Goal: Navigation & Orientation: Find specific page/section

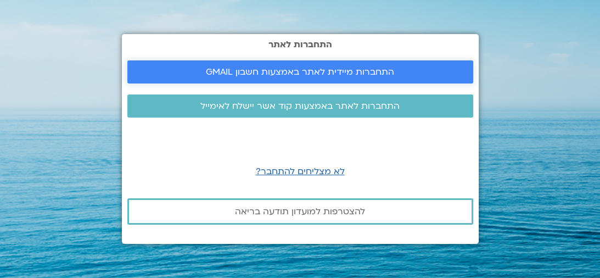
click at [321, 79] on link "התחברות מיידית לאתר באמצעות חשבון GMAIL" at bounding box center [300, 71] width 346 height 23
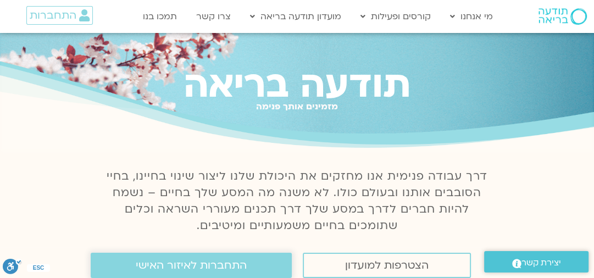
click at [219, 264] on span "התחברות לאיזור האישי" at bounding box center [191, 265] width 111 height 12
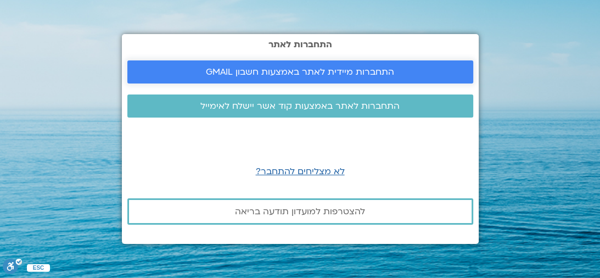
click at [342, 73] on span "התחברות מיידית לאתר באמצעות חשבון GMAIL" at bounding box center [300, 72] width 188 height 10
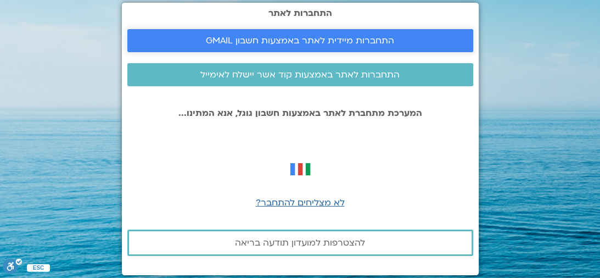
click at [390, 44] on span "התחברות מיידית לאתר באמצעות חשבון GMAIL" at bounding box center [300, 41] width 188 height 10
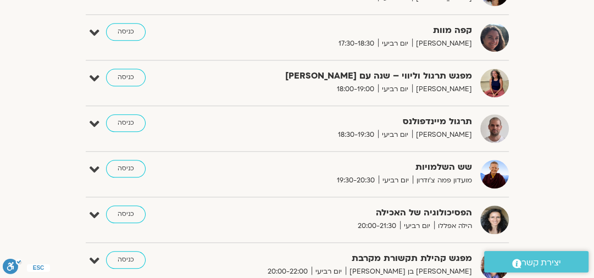
scroll to position [922, 0]
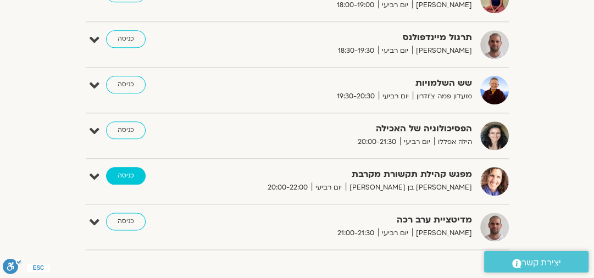
click at [121, 169] on link "כניסה" at bounding box center [126, 176] width 40 height 18
